Goal: Information Seeking & Learning: Learn about a topic

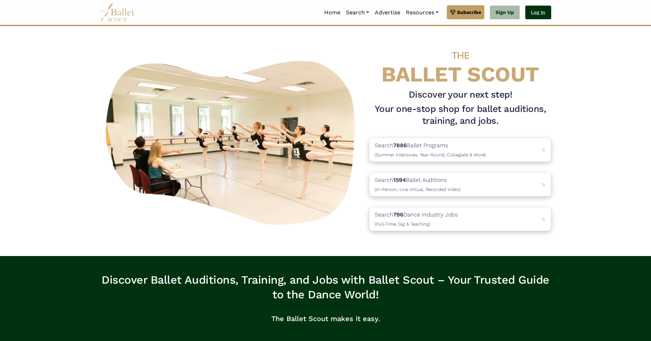
click at [544, 11] on link "Log In" at bounding box center [538, 13] width 26 height 14
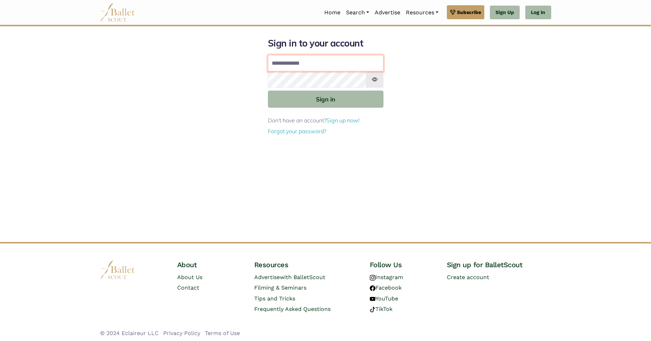
type input "**********"
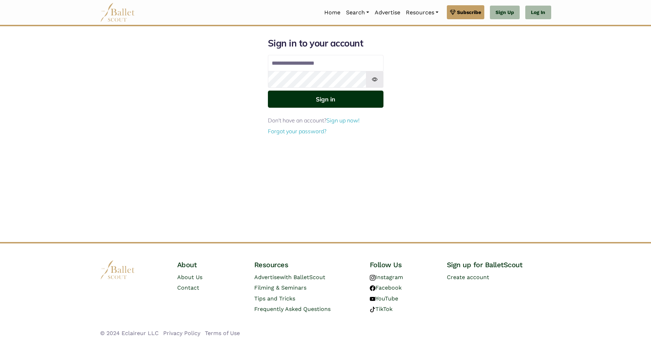
click at [339, 99] on button "Sign in" at bounding box center [326, 99] width 116 height 17
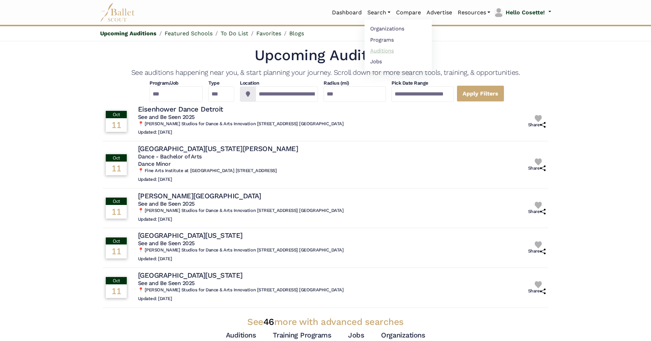
click at [379, 50] on link "Auditions" at bounding box center [398, 50] width 67 height 11
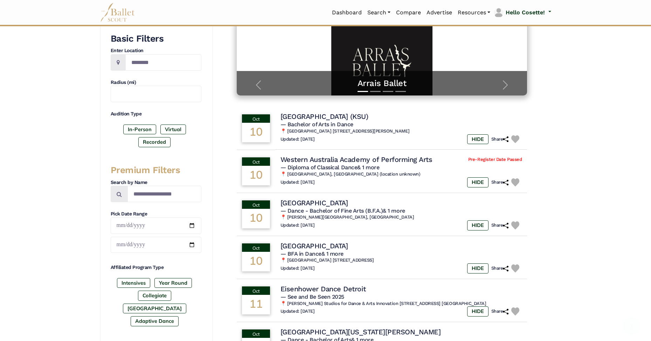
scroll to position [182, 0]
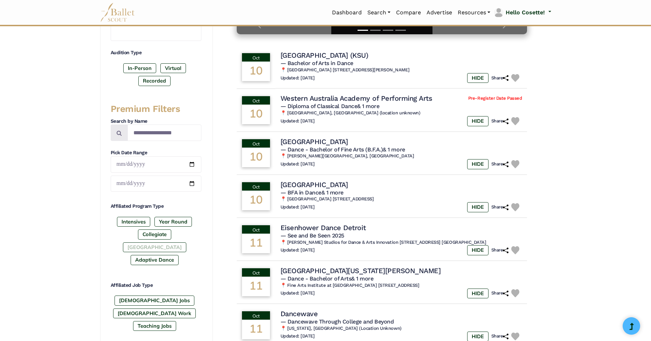
drag, startPoint x: 183, startPoint y: 238, endPoint x: 193, endPoint y: 240, distance: 9.6
click at [184, 243] on label "Post High School" at bounding box center [154, 248] width 63 height 10
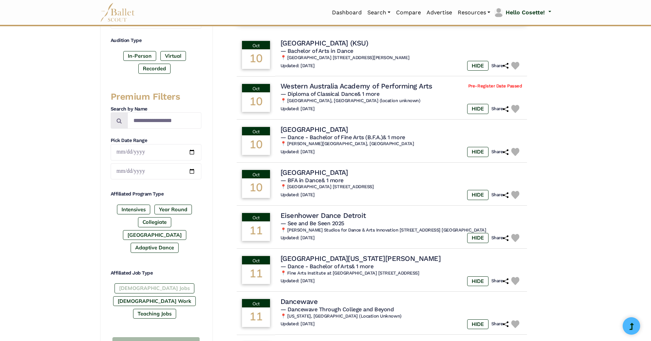
click at [134, 284] on label "Full-Time Jobs" at bounding box center [155, 289] width 80 height 10
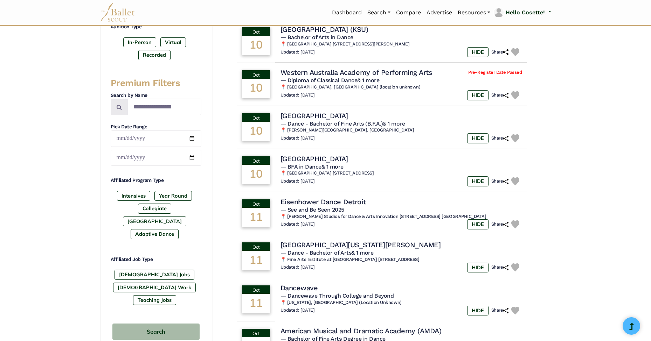
scroll to position [59, 0]
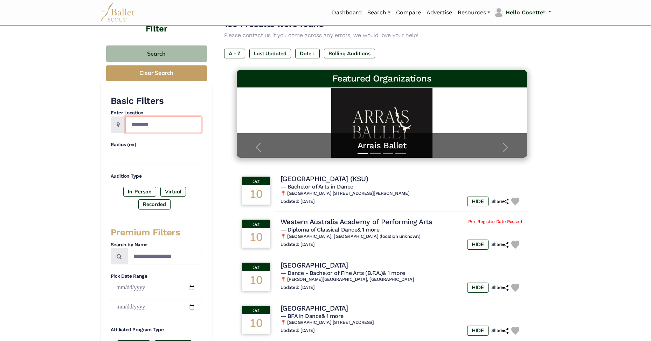
click at [151, 125] on input "Location" at bounding box center [163, 125] width 76 height 16
type input "*******"
click at [148, 162] on input "text" at bounding box center [156, 156] width 91 height 16
type input "***"
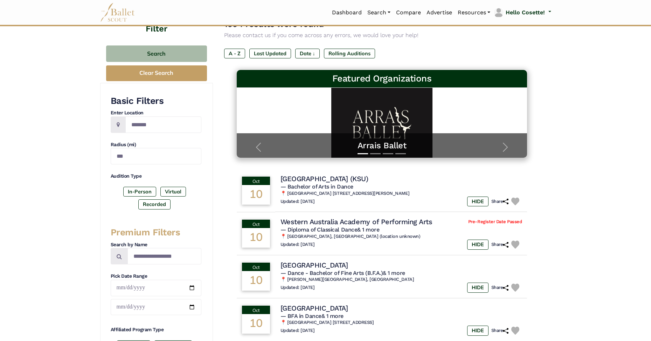
scroll to position [397, 0]
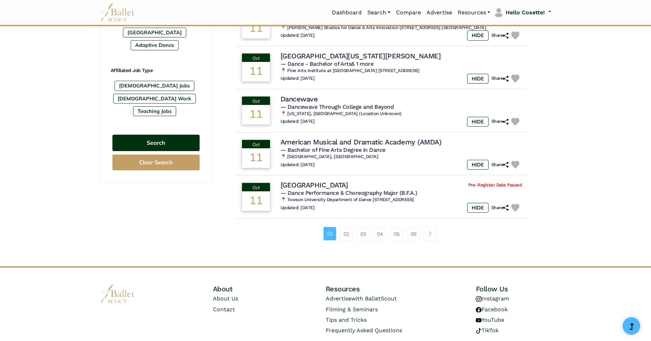
click at [161, 135] on button "Search" at bounding box center [155, 143] width 87 height 16
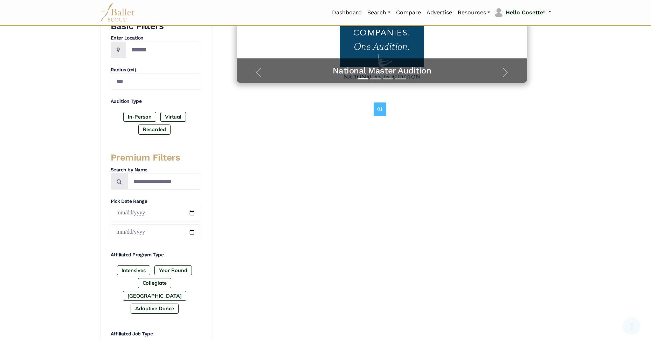
scroll to position [274, 0]
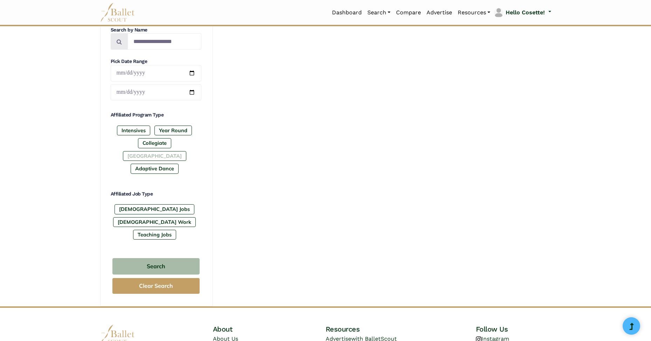
click at [171, 151] on label "[GEOGRAPHIC_DATA]" at bounding box center [154, 156] width 63 height 10
click at [144, 205] on label "[DEMOGRAPHIC_DATA] Jobs" at bounding box center [155, 210] width 80 height 10
click at [164, 151] on label "[GEOGRAPHIC_DATA]" at bounding box center [154, 156] width 63 height 10
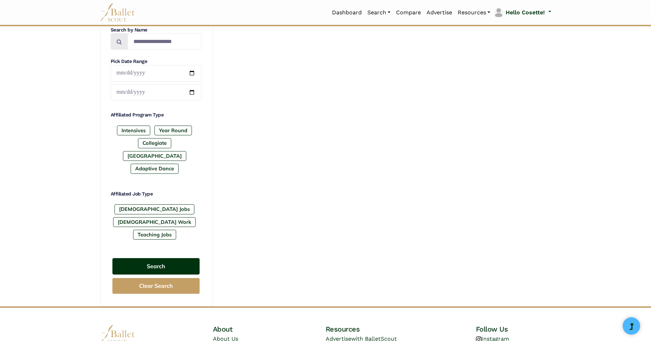
click at [173, 258] on button "Search" at bounding box center [155, 266] width 87 height 16
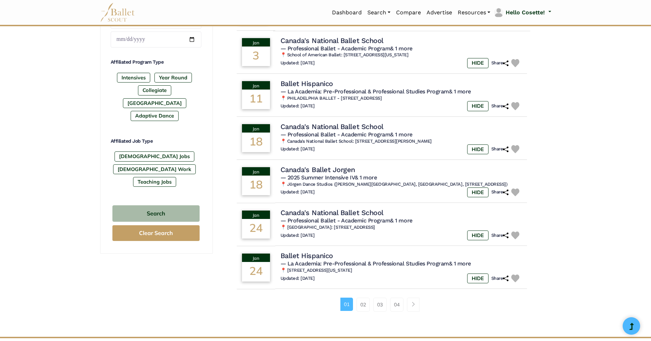
scroll to position [75, 0]
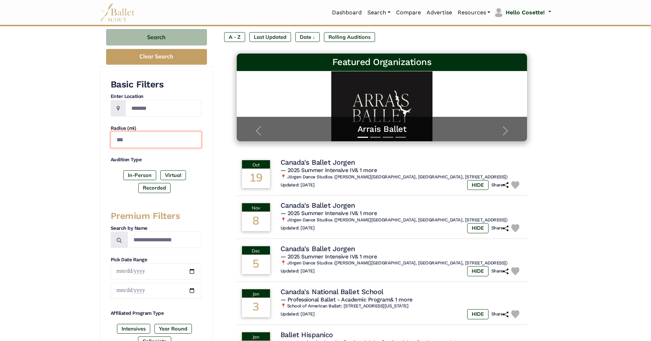
drag, startPoint x: 120, startPoint y: 138, endPoint x: 98, endPoint y: 136, distance: 21.5
click at [98, 136] on div "Filter Search Clear Search Basic Filters Enter Location ******* Radius (mi) ***…" at bounding box center [326, 289] width 462 height 599
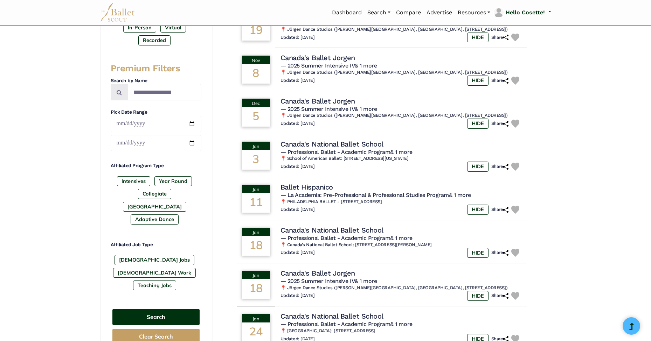
type input "***"
click at [165, 309] on button "Search" at bounding box center [155, 317] width 87 height 16
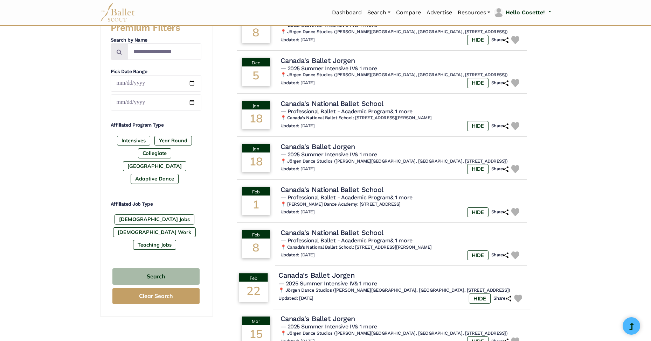
scroll to position [399, 0]
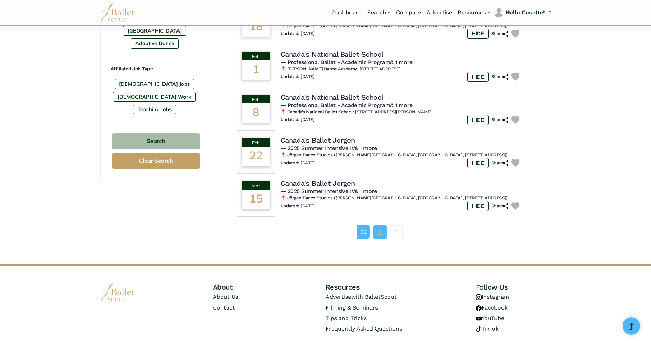
click at [377, 226] on link "02" at bounding box center [379, 233] width 13 height 14
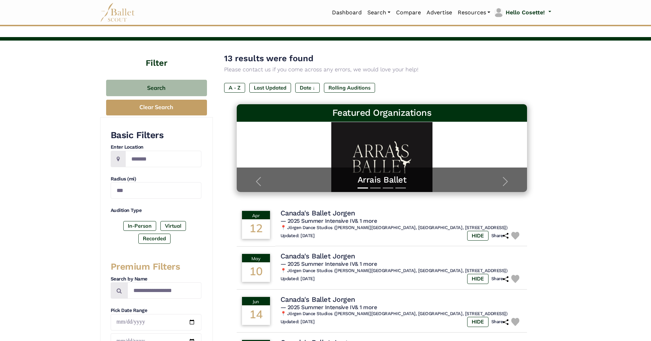
scroll to position [168, 0]
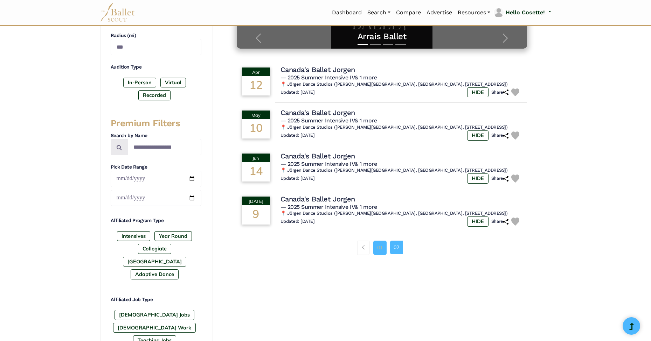
click at [378, 245] on link "01" at bounding box center [379, 248] width 13 height 14
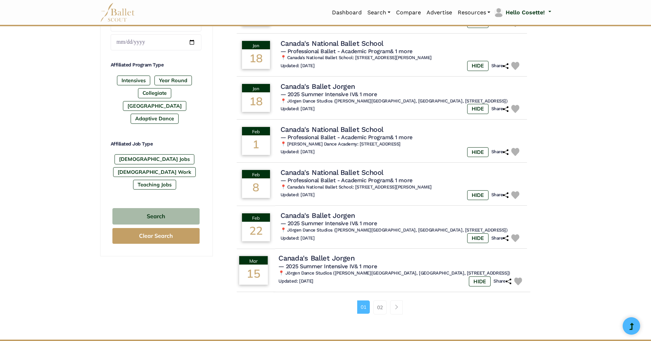
scroll to position [91, 0]
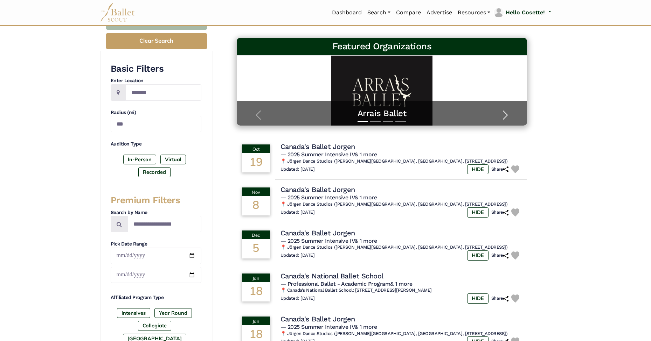
click at [508, 111] on span "button" at bounding box center [505, 115] width 11 height 11
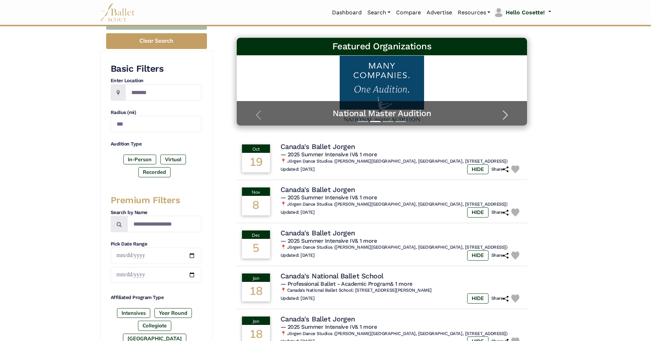
click at [508, 111] on span "button" at bounding box center [505, 115] width 11 height 11
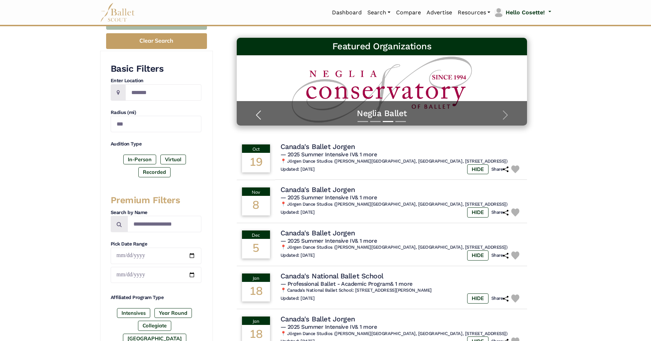
click at [262, 115] on span "button" at bounding box center [258, 115] width 11 height 11
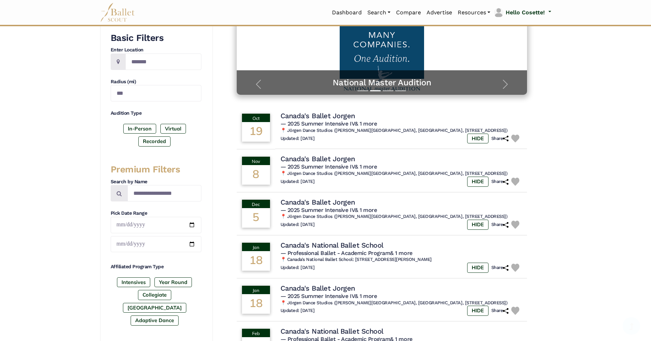
scroll to position [264, 0]
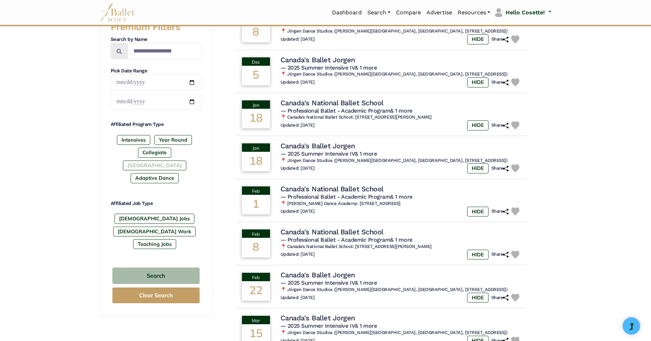
click at [181, 161] on label "[GEOGRAPHIC_DATA]" at bounding box center [154, 166] width 63 height 10
click at [142, 214] on label "[DEMOGRAPHIC_DATA] Jobs" at bounding box center [155, 219] width 80 height 10
click at [169, 268] on button "Search" at bounding box center [155, 276] width 87 height 16
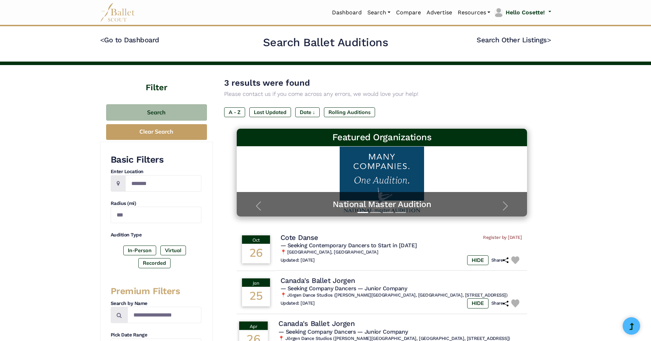
scroll to position [58, 0]
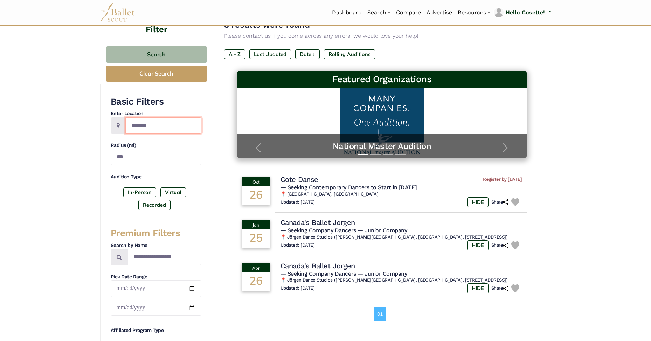
click at [169, 123] on input "*******" at bounding box center [163, 125] width 76 height 16
type input "********"
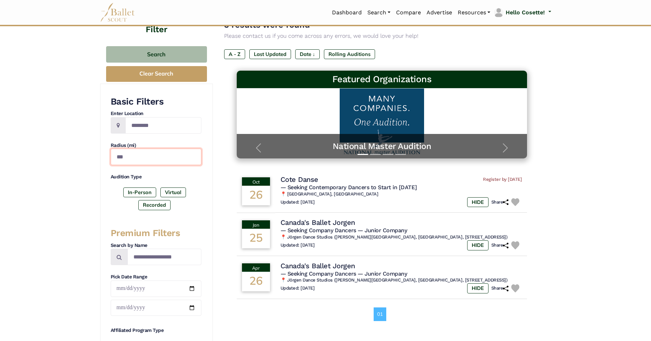
drag, startPoint x: 118, startPoint y: 155, endPoint x: 105, endPoint y: 151, distance: 14.5
click at [105, 151] on div "Basic Filters Enter Location ******** Radius (mi) *** Audition Type In-Person V…" at bounding box center [156, 303] width 113 height 439
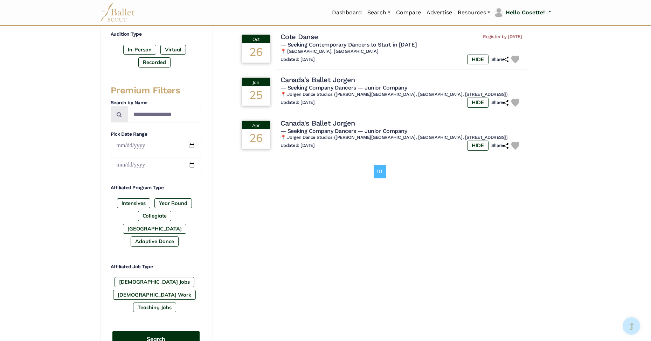
scroll to position [270, 0]
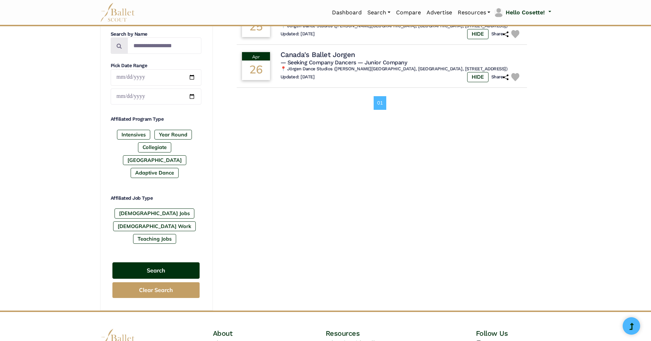
type input "***"
click at [162, 263] on button "Search" at bounding box center [155, 271] width 87 height 16
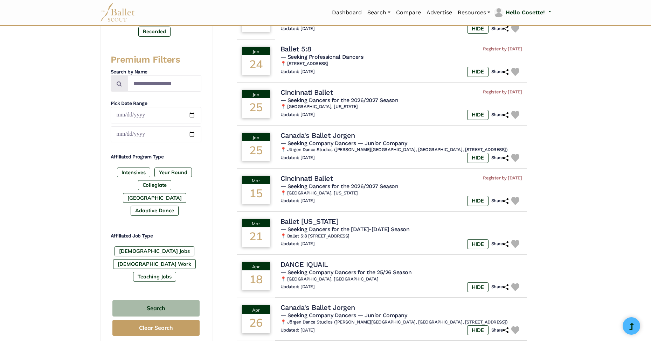
scroll to position [301, 0]
